Goal: Task Accomplishment & Management: Complete application form

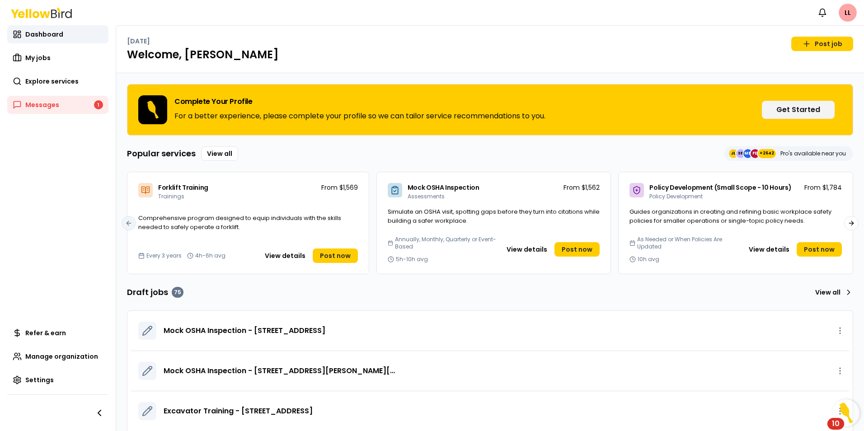
drag, startPoint x: 47, startPoint y: 79, endPoint x: 230, endPoint y: 76, distance: 183.0
click at [47, 79] on span "Explore services" at bounding box center [51, 81] width 53 height 9
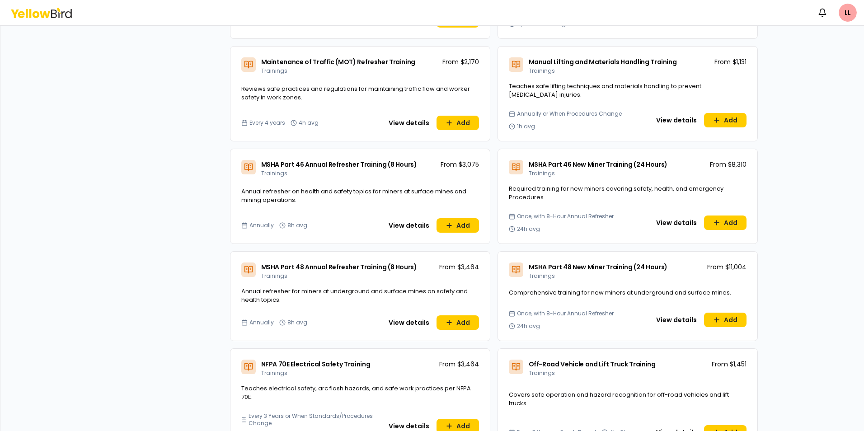
scroll to position [1808, 0]
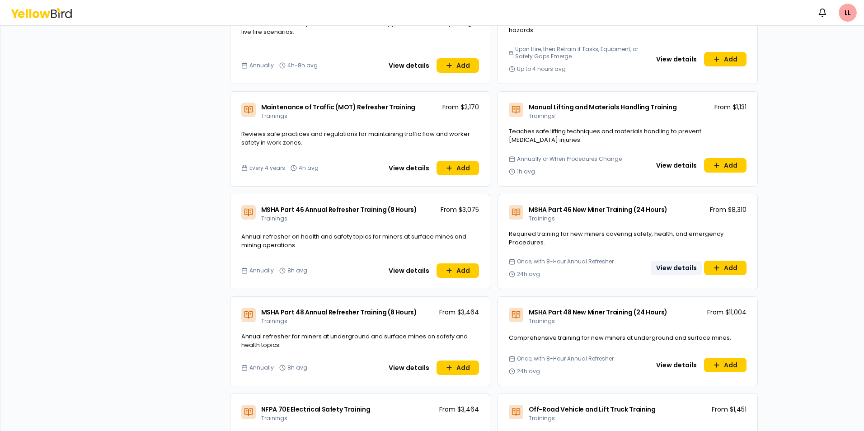
click at [667, 261] on button "View details" at bounding box center [677, 268] width 52 height 14
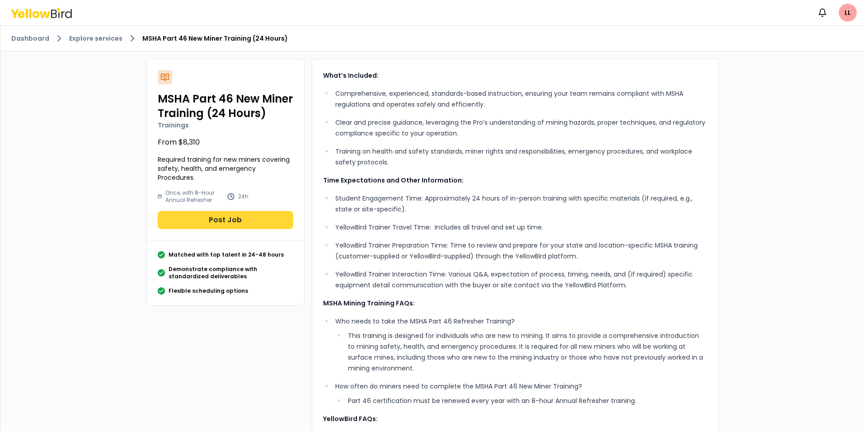
click at [223, 213] on button "Post Job" at bounding box center [226, 220] width 136 height 18
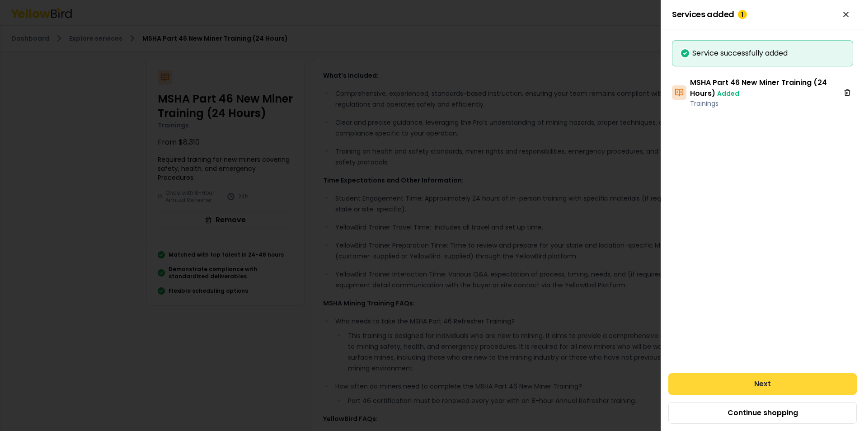
click at [774, 385] on button "Next" at bounding box center [762, 384] width 188 height 22
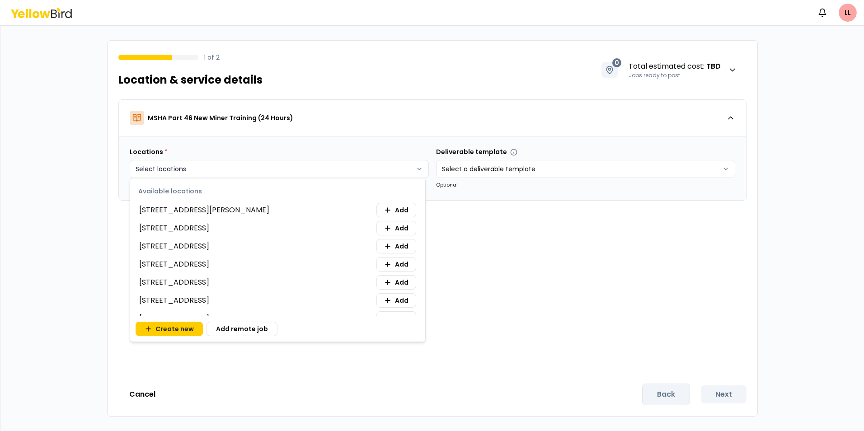
click at [217, 166] on html "Notifications LL 1 of 2 Location & service details 0 Total estimated cost : TBD…" at bounding box center [432, 215] width 864 height 431
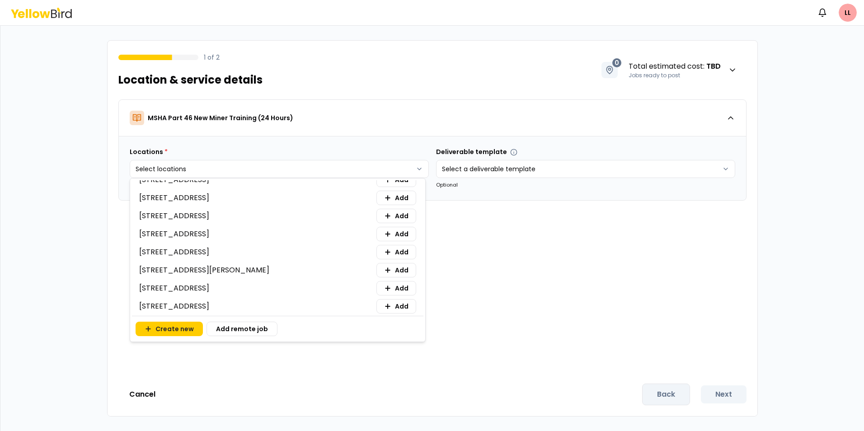
scroll to position [90, 0]
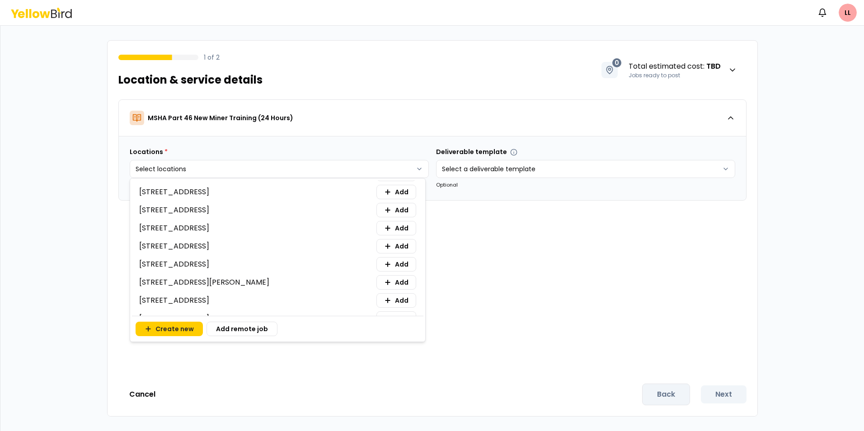
click at [209, 212] on span "[STREET_ADDRESS]" at bounding box center [174, 210] width 70 height 11
click at [209, 207] on span "[STREET_ADDRESS]" at bounding box center [174, 210] width 70 height 11
click at [384, 212] on icon at bounding box center [387, 210] width 7 height 7
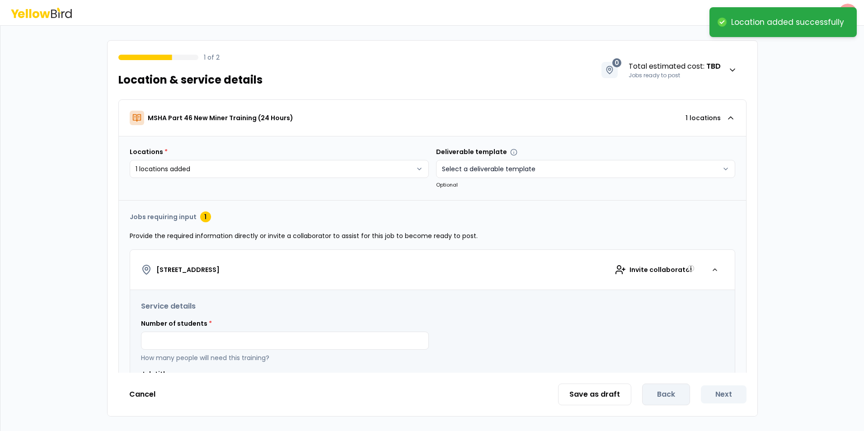
click at [522, 168] on html "**********" at bounding box center [432, 215] width 864 height 431
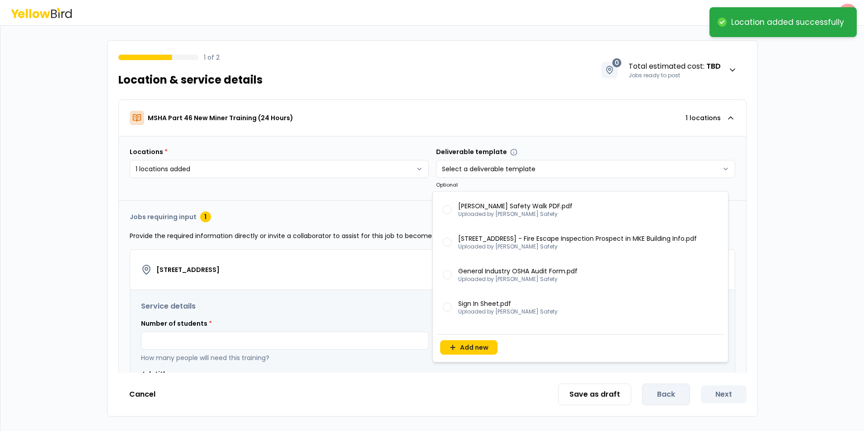
click at [553, 114] on html "**********" at bounding box center [432, 215] width 864 height 431
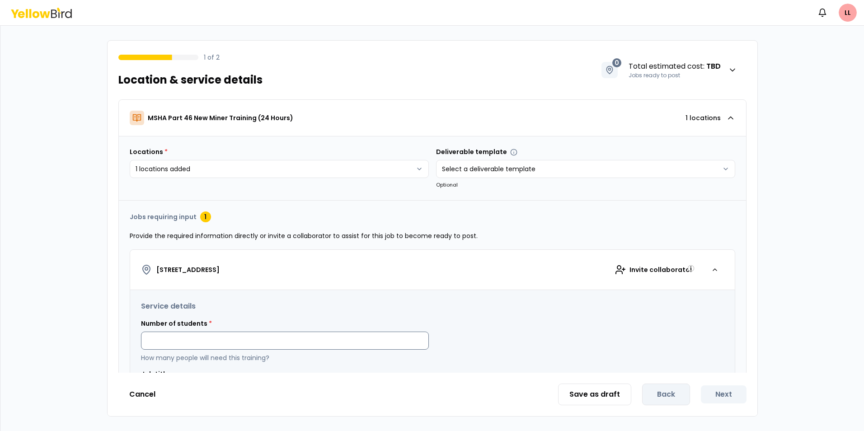
click at [178, 347] on input at bounding box center [285, 341] width 288 height 18
type input "**"
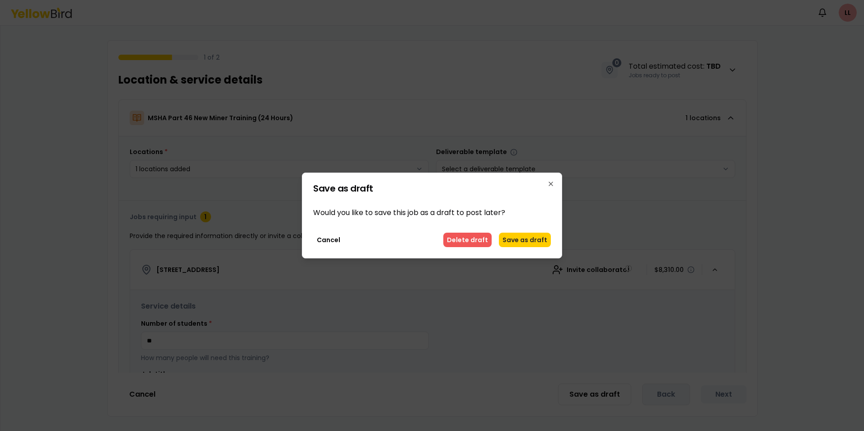
click at [471, 239] on button "Delete draft" at bounding box center [467, 240] width 48 height 14
